Goal: Transaction & Acquisition: Purchase product/service

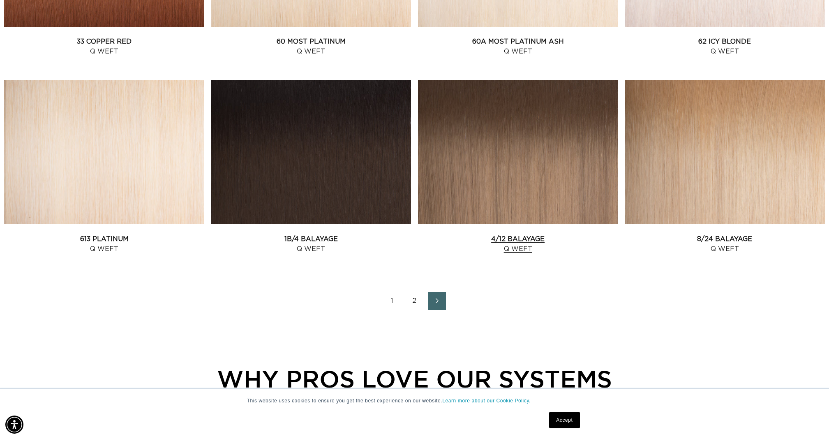
scroll to position [1051, 0]
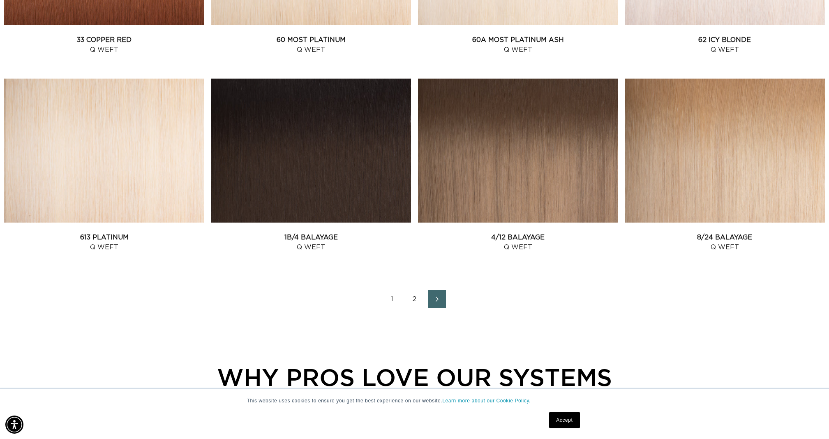
click at [417, 305] on link "2" at bounding box center [415, 299] width 18 height 18
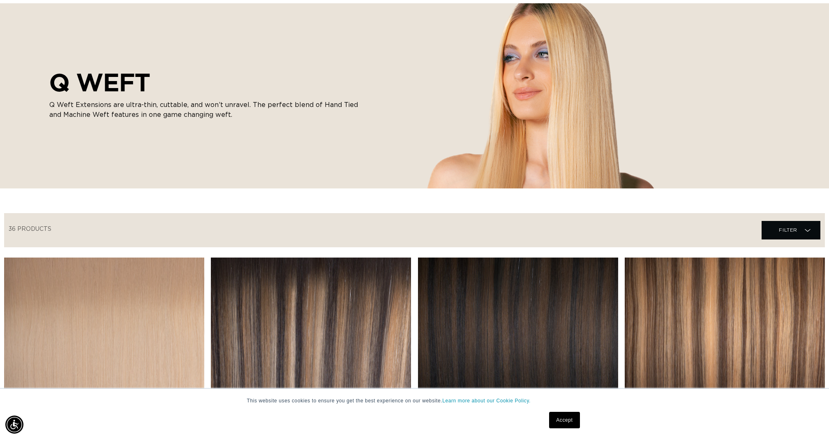
scroll to position [331, 0]
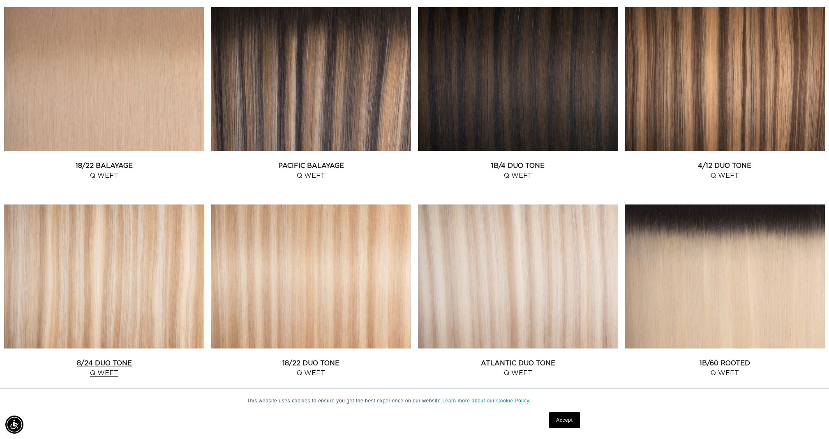
click at [127, 358] on link "8/24 Duo Tone Q Weft" at bounding box center [104, 368] width 200 height 20
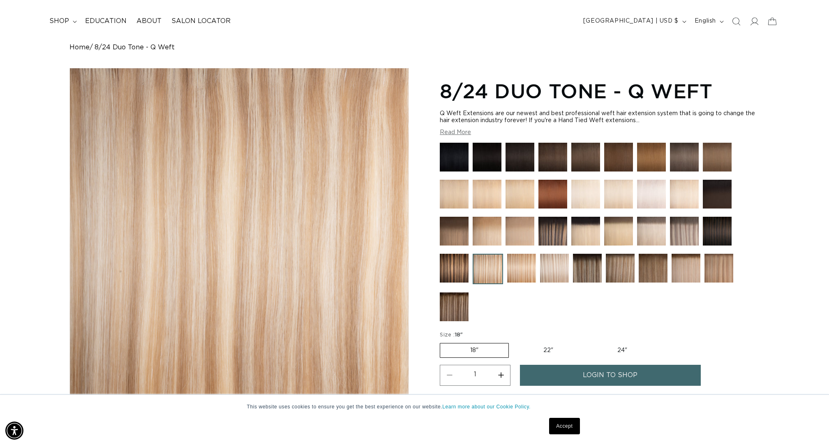
scroll to position [0, 731]
click at [620, 240] on img at bounding box center [618, 231] width 29 height 29
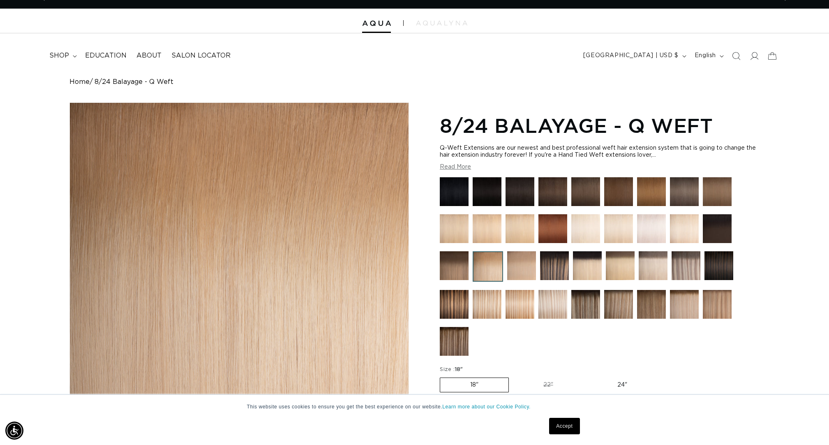
scroll to position [0, 1462]
click at [524, 258] on img at bounding box center [521, 265] width 29 height 29
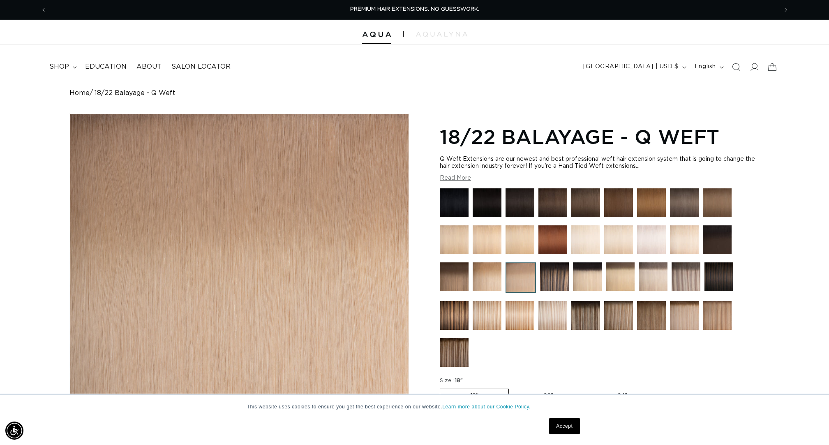
click at [486, 316] on img at bounding box center [487, 315] width 29 height 29
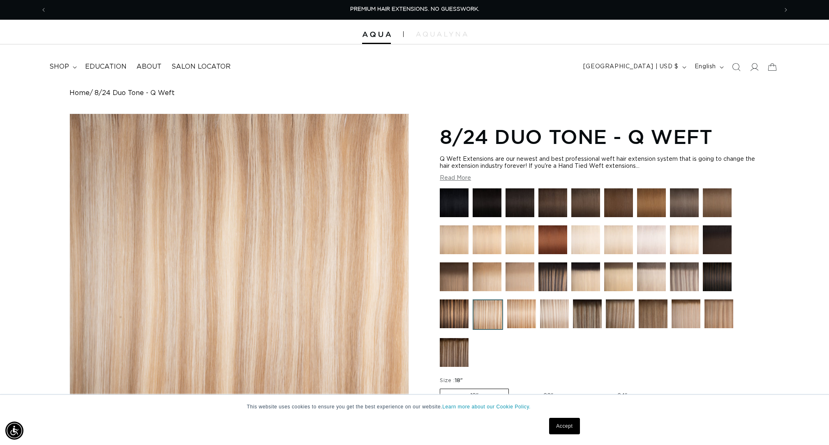
click at [472, 314] on div at bounding box center [600, 279] width 320 height 182
click at [461, 245] on img at bounding box center [454, 239] width 29 height 29
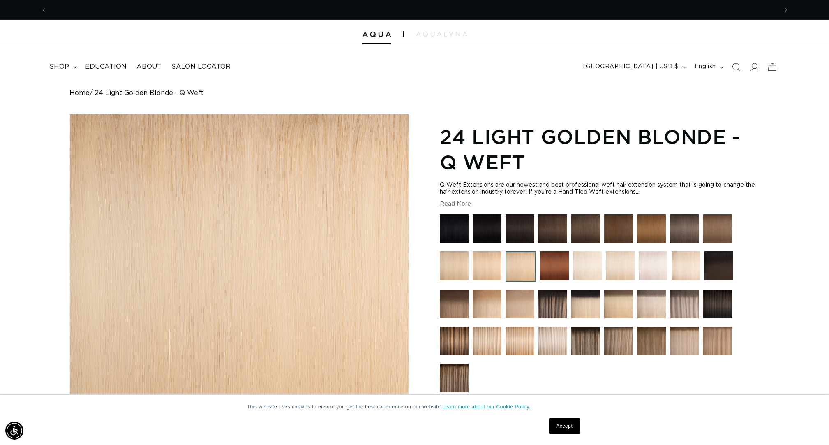
scroll to position [0, 1462]
click at [630, 275] on img at bounding box center [620, 265] width 29 height 29
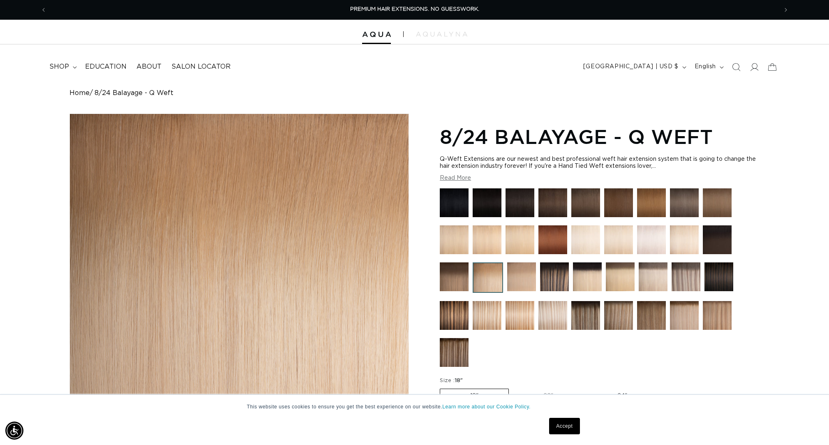
click at [492, 317] on img at bounding box center [487, 315] width 29 height 29
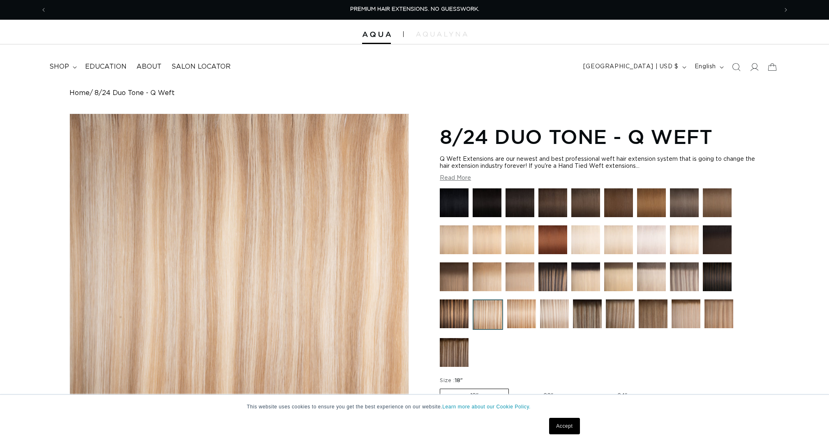
click at [520, 317] on img at bounding box center [521, 313] width 29 height 29
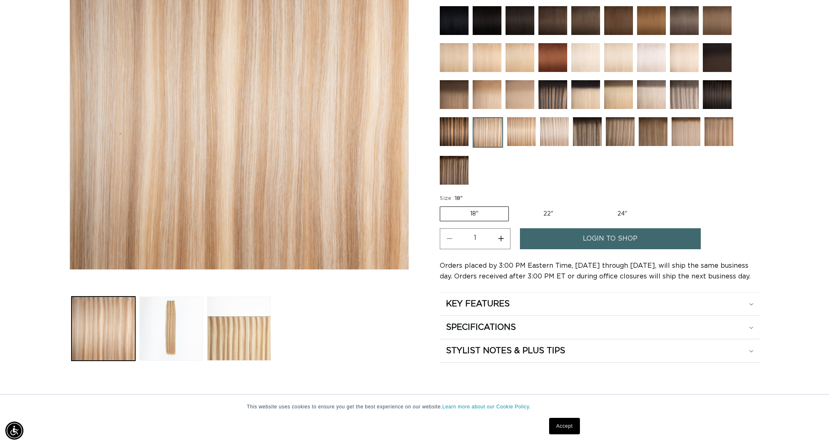
scroll to position [182, 0]
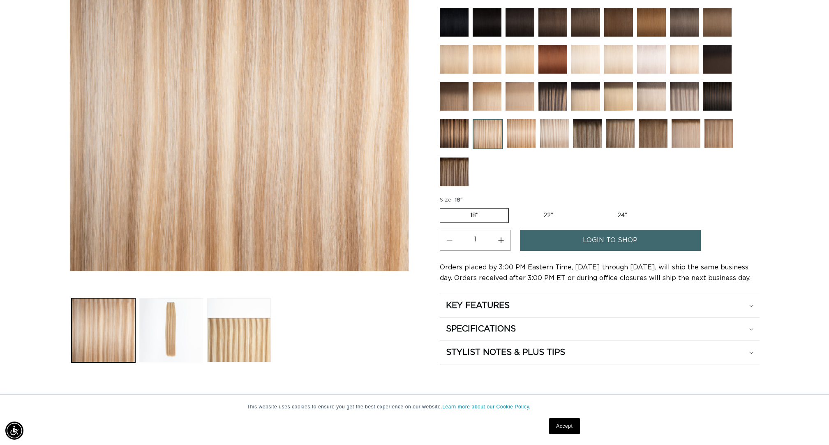
click at [622, 250] on span "login to shop" at bounding box center [610, 240] width 55 height 21
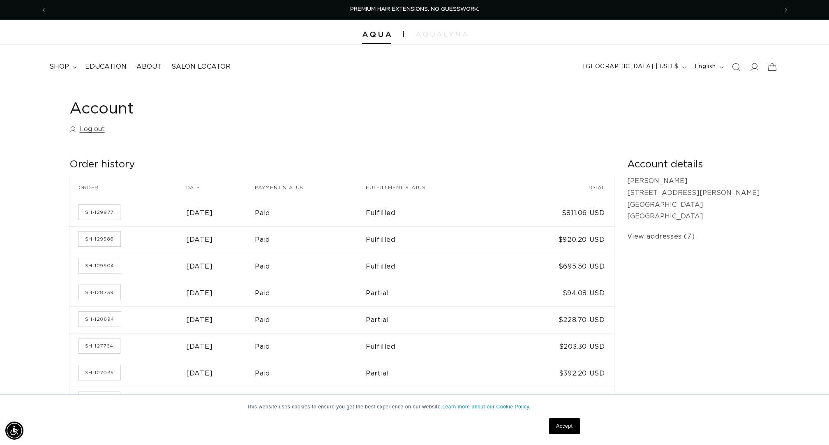
click at [65, 62] on summary "shop" at bounding box center [62, 67] width 36 height 19
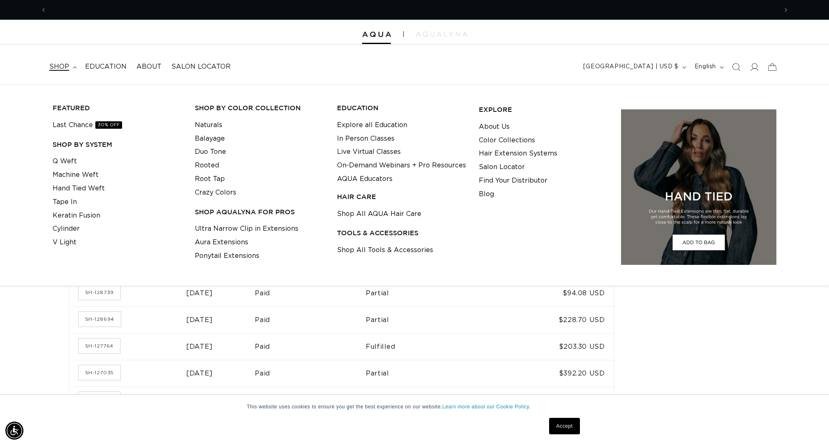
scroll to position [0, 731]
click at [69, 157] on link "Q Weft" at bounding box center [65, 162] width 24 height 14
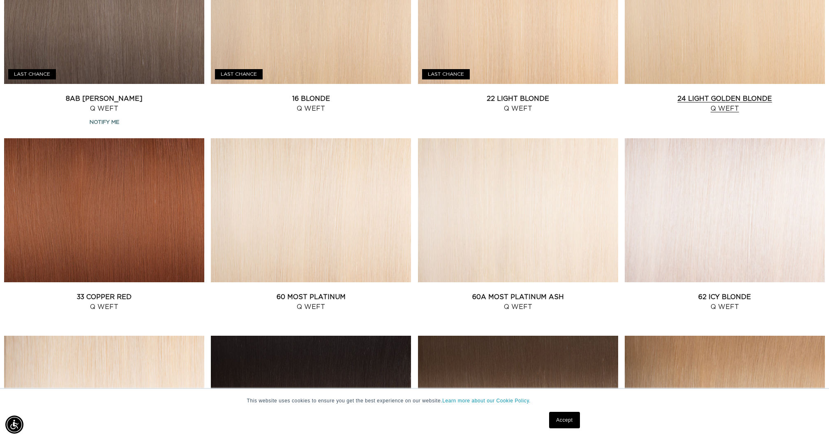
click at [733, 94] on link "24 Light Golden Blonde Q Weft" at bounding box center [725, 104] width 200 height 20
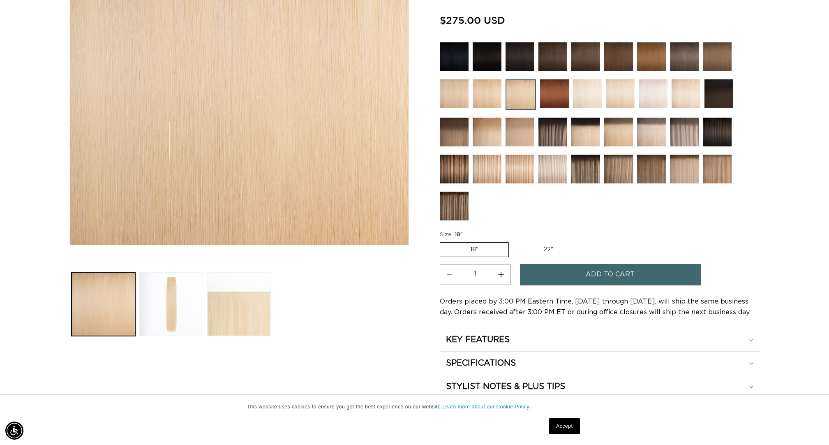
scroll to position [0, 731]
click at [655, 282] on button "Add to cart" at bounding box center [610, 274] width 181 height 21
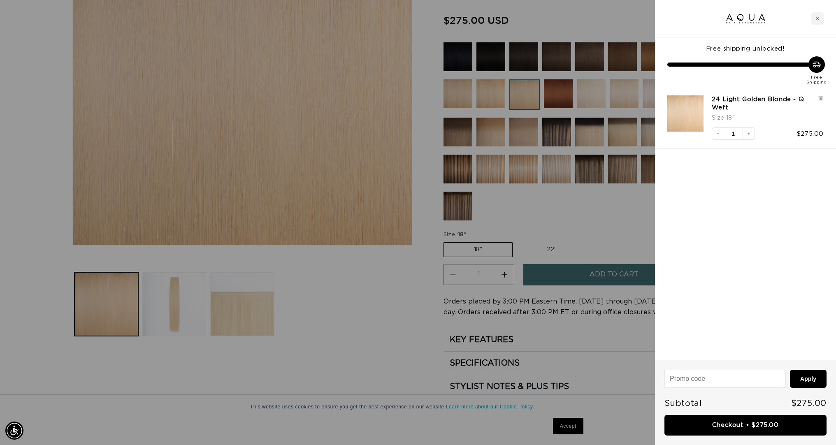
click at [531, 204] on div at bounding box center [418, 222] width 836 height 445
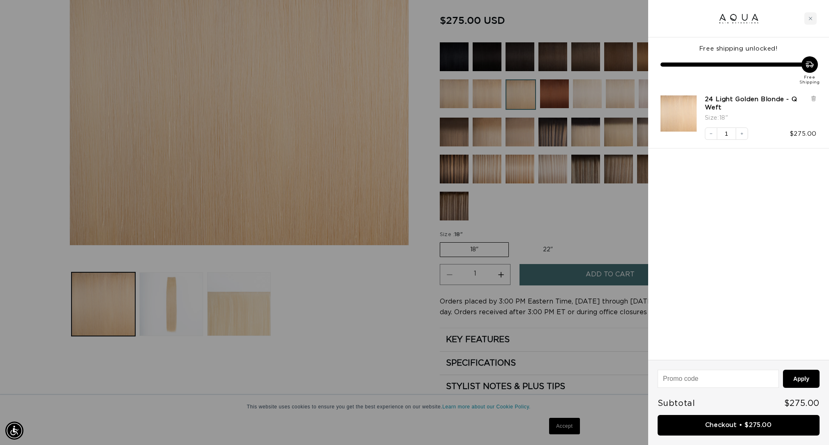
scroll to position [0, 1462]
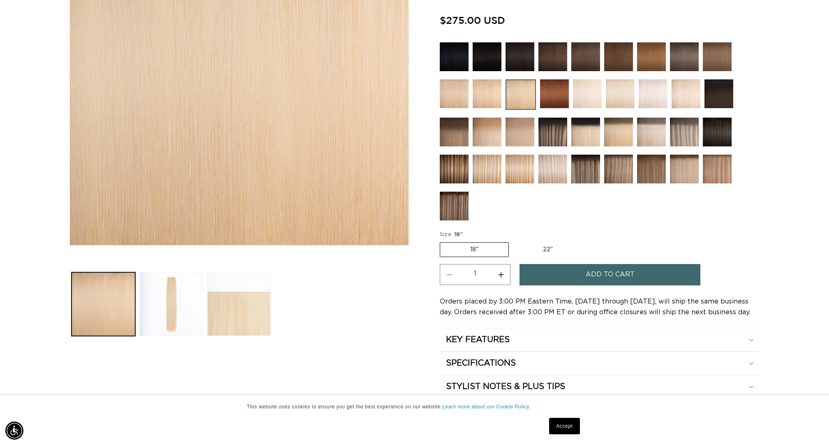
click at [497, 173] on img at bounding box center [487, 169] width 29 height 29
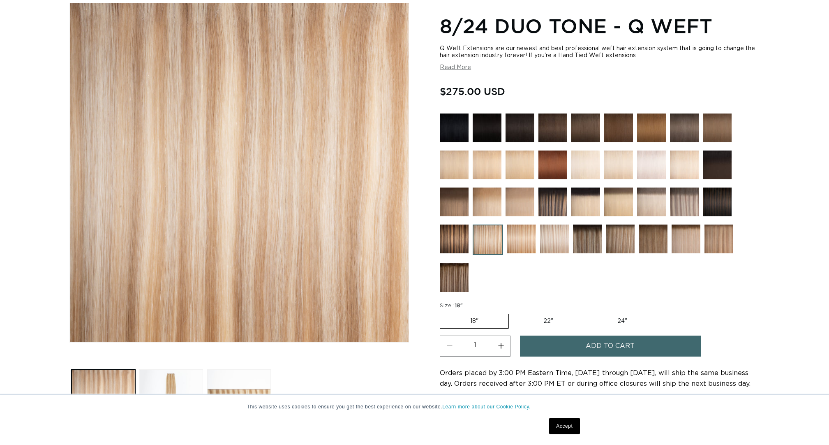
scroll to position [111, 0]
click at [578, 343] on button "Add to cart" at bounding box center [610, 346] width 181 height 21
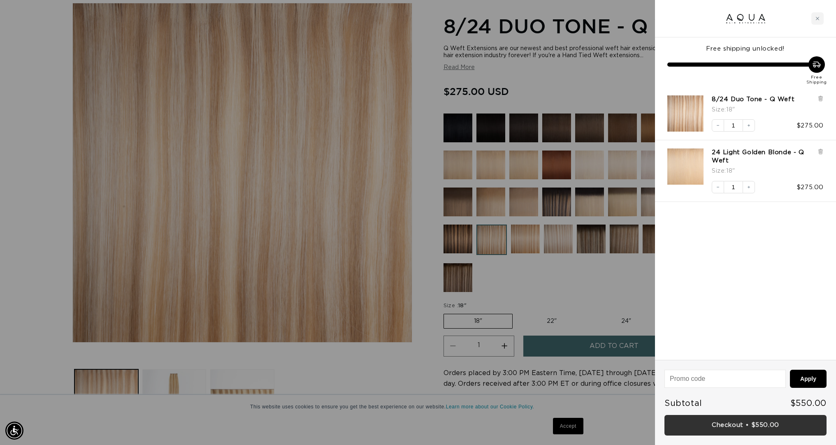
scroll to position [0, 1462]
click at [755, 433] on link "Checkout • $550.00" at bounding box center [745, 425] width 162 height 21
